Goal: Task Accomplishment & Management: Manage account settings

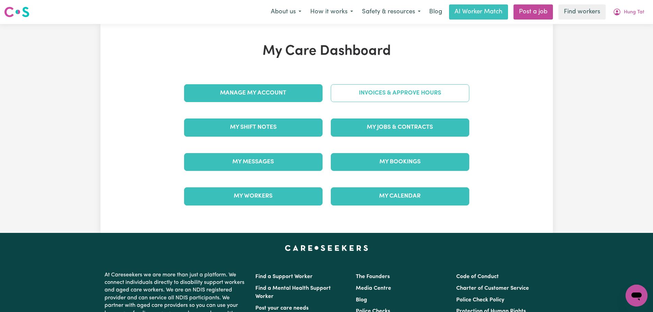
click at [377, 90] on link "Invoices & Approve Hours" at bounding box center [400, 93] width 138 height 18
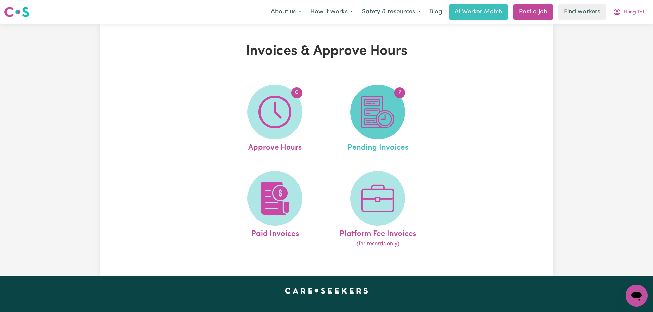
click at [384, 103] on img at bounding box center [377, 112] width 33 height 33
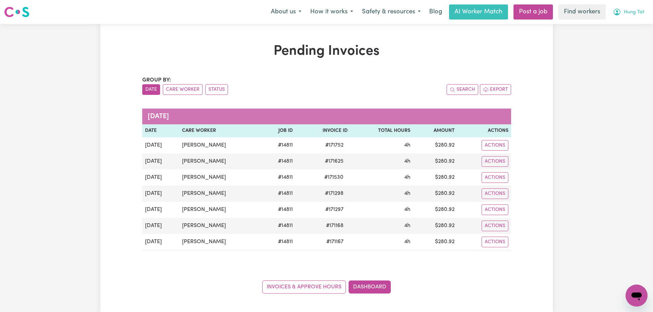
click at [628, 7] on button "Hung Tat" at bounding box center [628, 12] width 40 height 14
click at [635, 41] on link "Logout" at bounding box center [621, 39] width 54 height 13
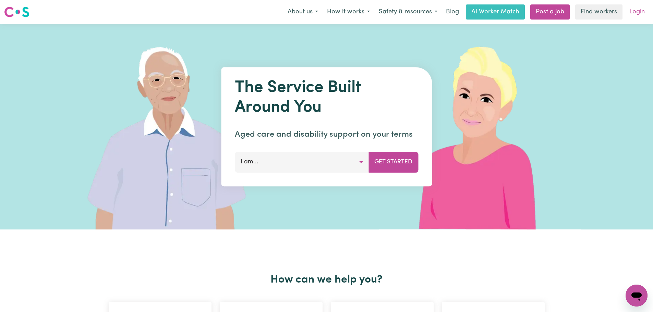
click at [633, 10] on link "Login" at bounding box center [637, 11] width 24 height 15
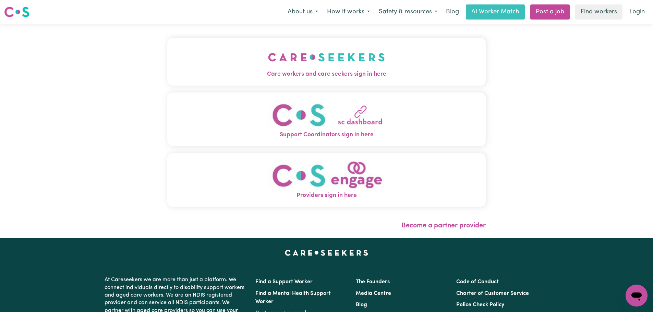
click at [221, 56] on button "Care workers and care seekers sign in here" at bounding box center [326, 62] width 318 height 48
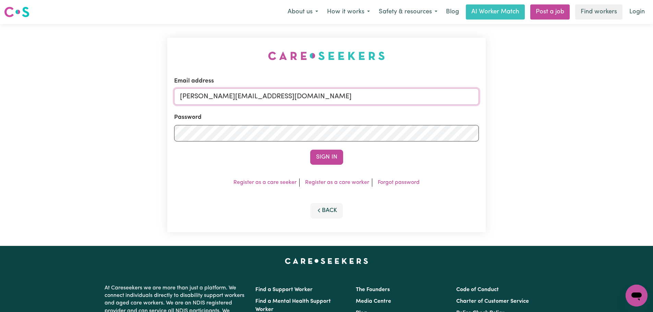
click at [301, 97] on input "[PERSON_NAME][EMAIL_ADDRESS][DOMAIN_NAME]" at bounding box center [326, 96] width 305 height 16
drag, startPoint x: 309, startPoint y: 95, endPoint x: 217, endPoint y: 95, distance: 92.5
click at [217, 95] on input "superuser~ [PERSON_NAME][EMAIL_ADDRESS][DOMAIN_NAME]" at bounding box center [326, 96] width 305 height 16
click at [226, 95] on input "superuser~ [PERSON_NAME][EMAIL_ADDRESS][DOMAIN_NAME]" at bounding box center [326, 96] width 305 height 16
type input "superuser~[PERSON_NAME][EMAIL_ADDRESS][DOMAIN_NAME]"
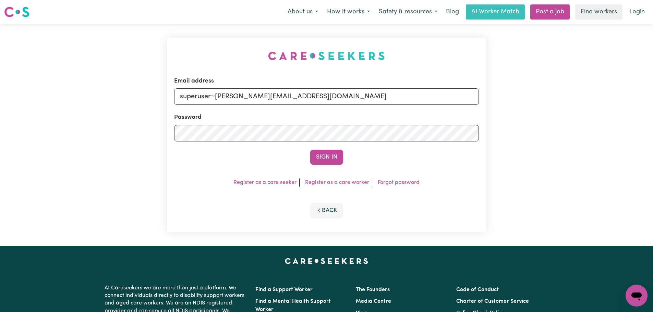
click at [310, 150] on button "Sign In" at bounding box center [326, 157] width 33 height 15
